Goal: Task Accomplishment & Management: Complete application form

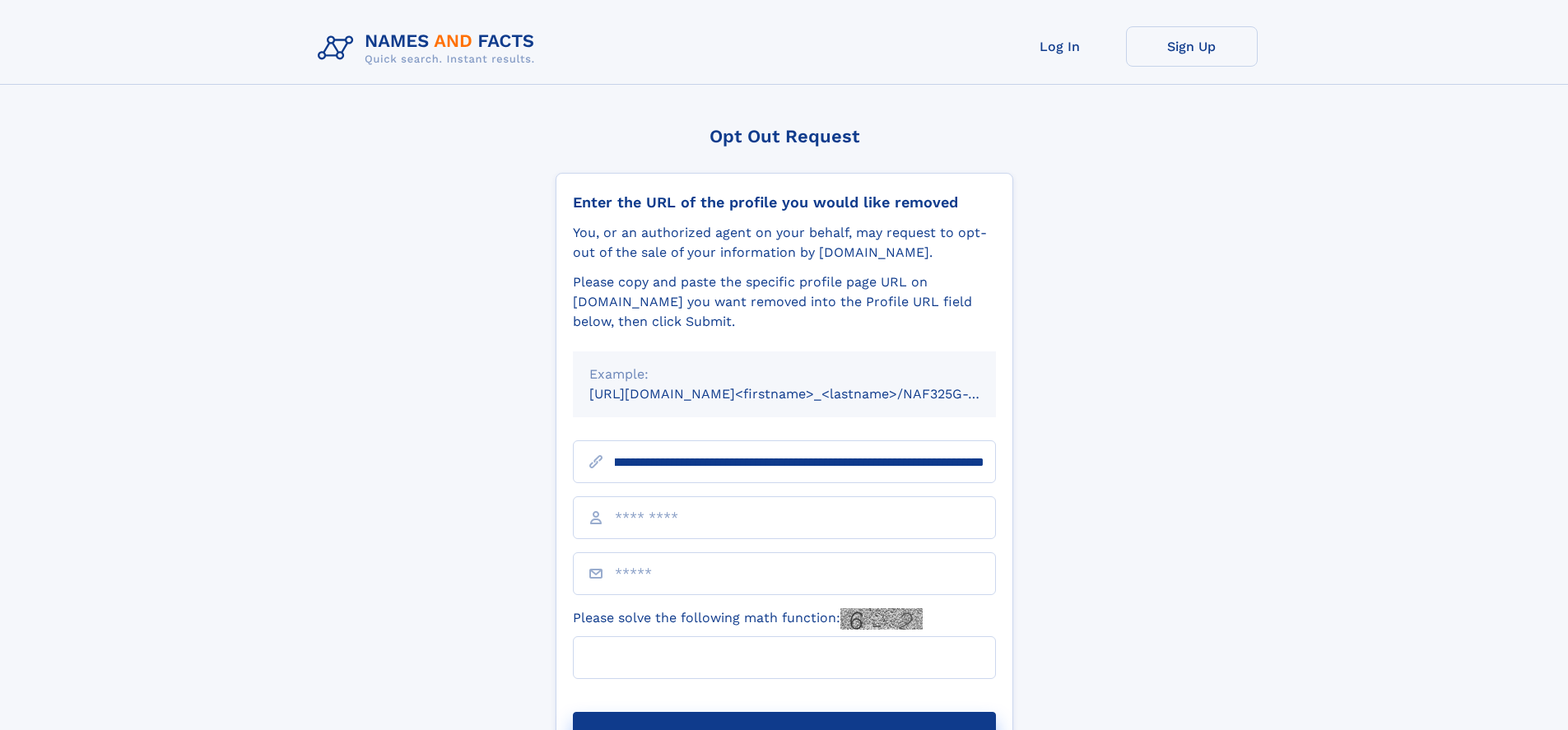
scroll to position [0, 213]
type input "**********"
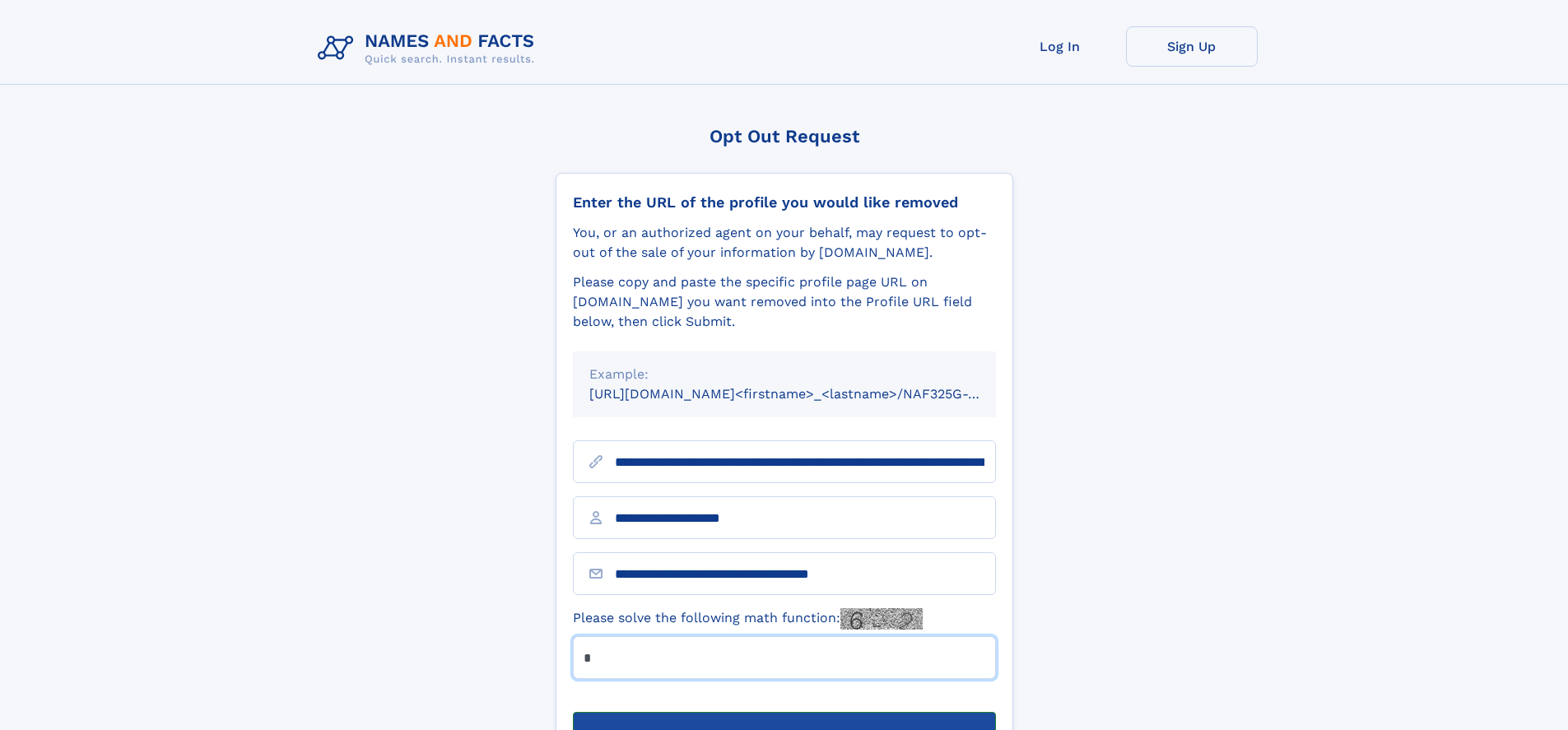
type input "*"
click at [784, 712] on button "Submit Opt Out Request" at bounding box center [784, 738] width 423 height 52
